Goal: Go to known website: Go to known website

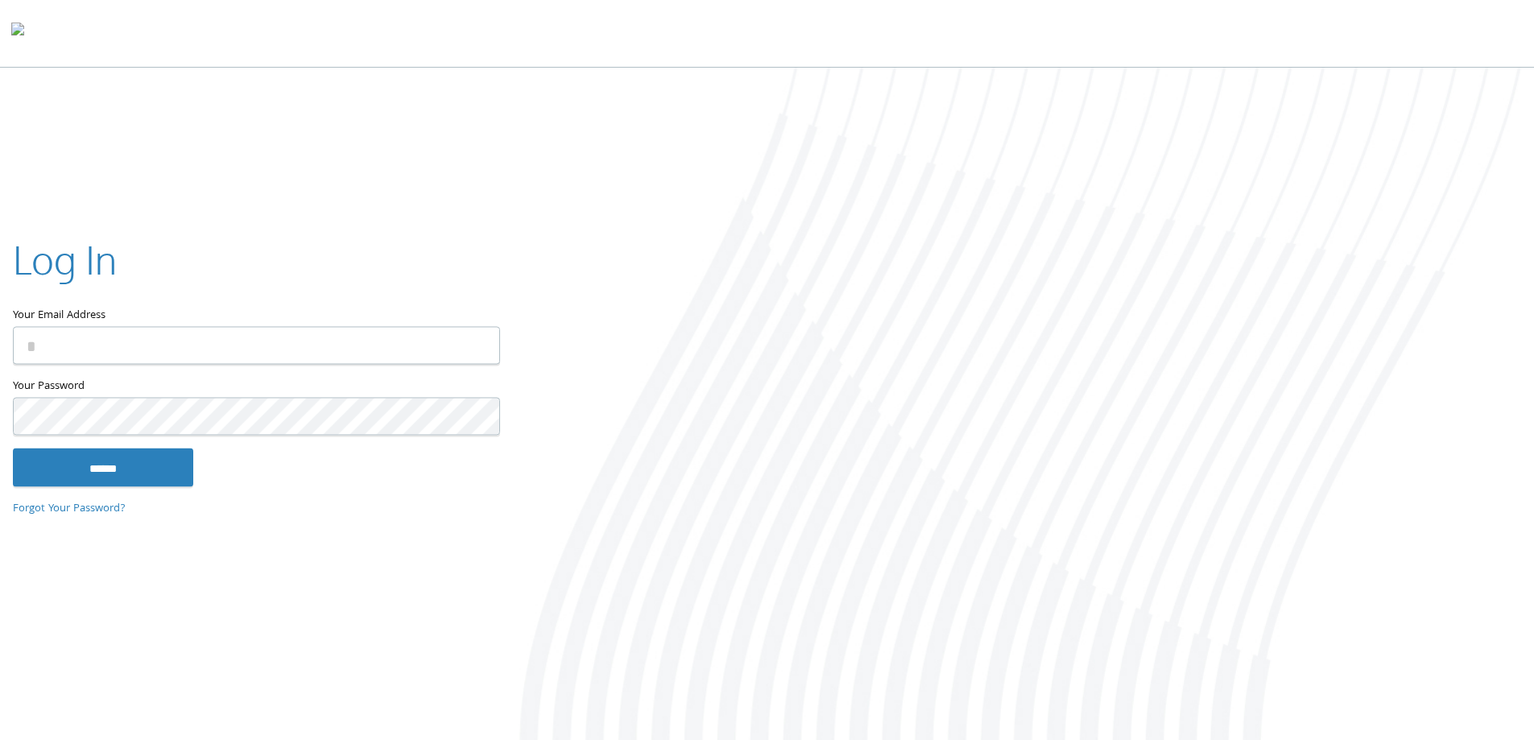
type input "**********"
click at [141, 462] on input "******" at bounding box center [103, 467] width 180 height 39
